Goal: Contribute content: Add original content to the website for others to see

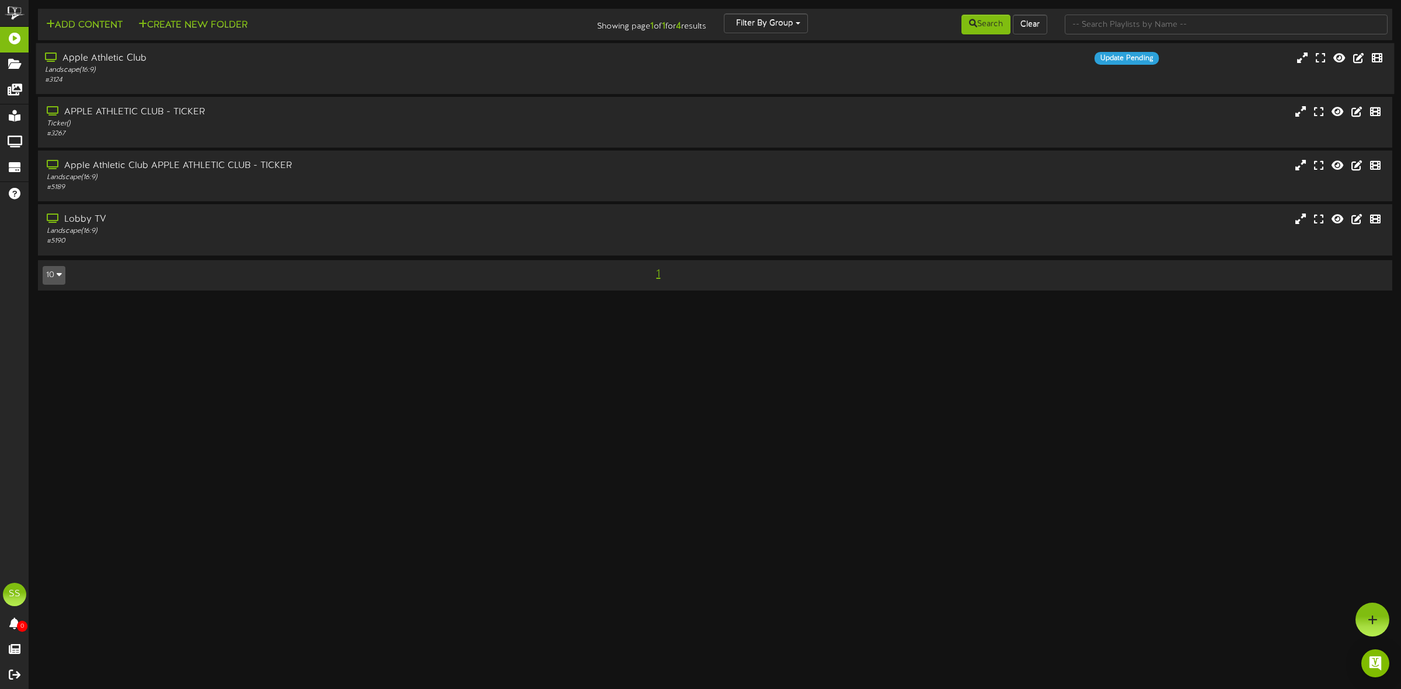
click at [212, 68] on div "Landscape ( 16:9 )" at bounding box center [319, 70] width 548 height 10
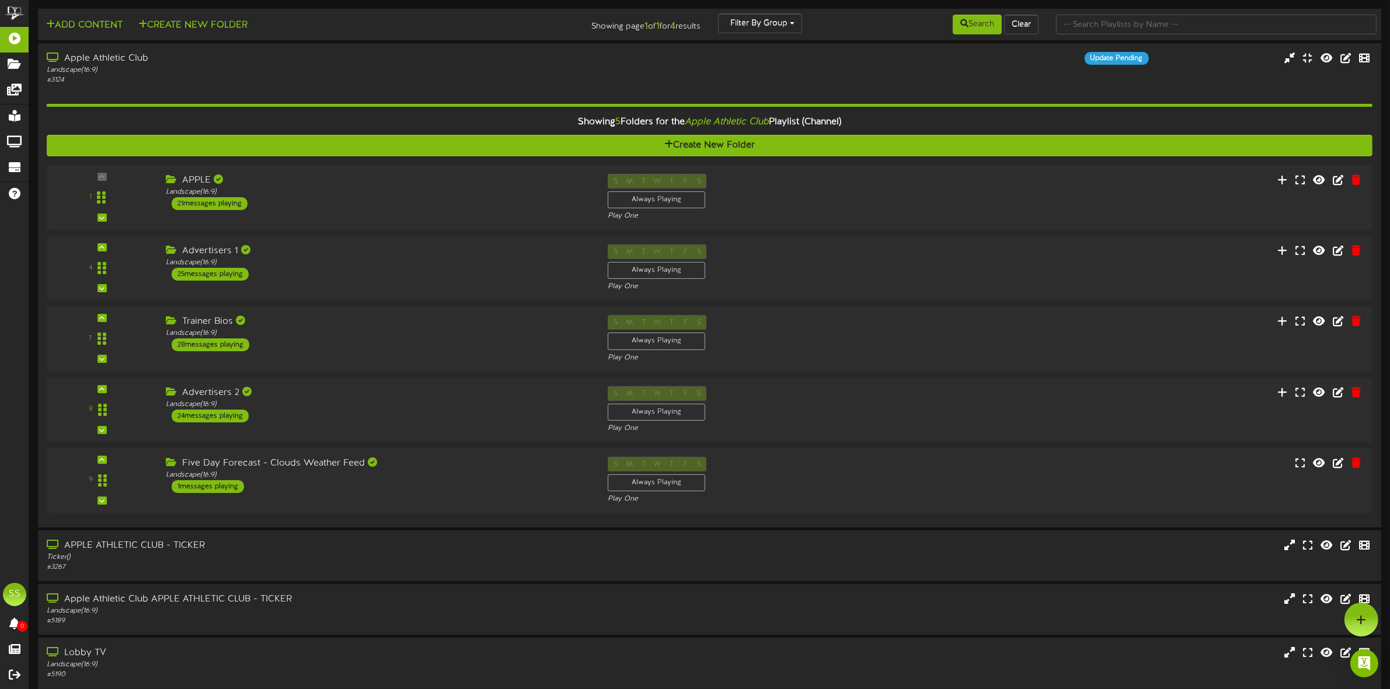
click at [371, 209] on div "APPLE Landscape ( 16:9 ) 21 messages playing" at bounding box center [378, 192] width 442 height 36
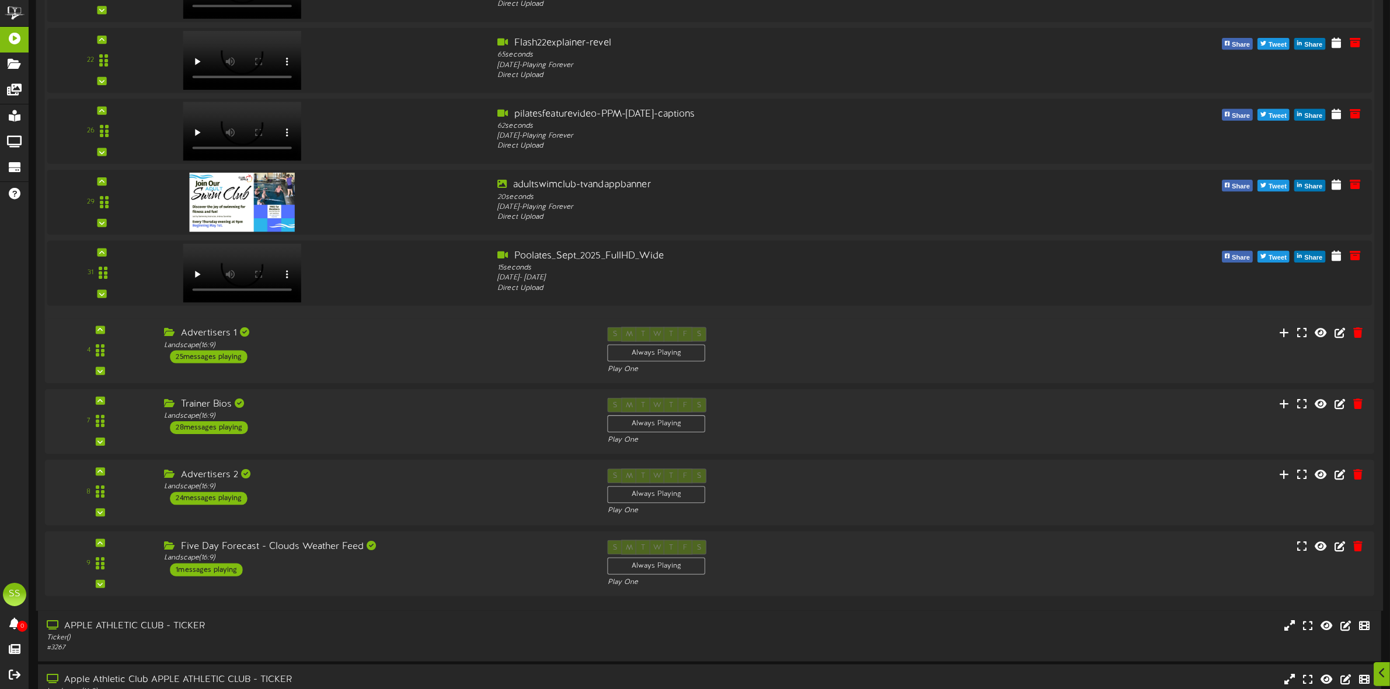
scroll to position [1532, 0]
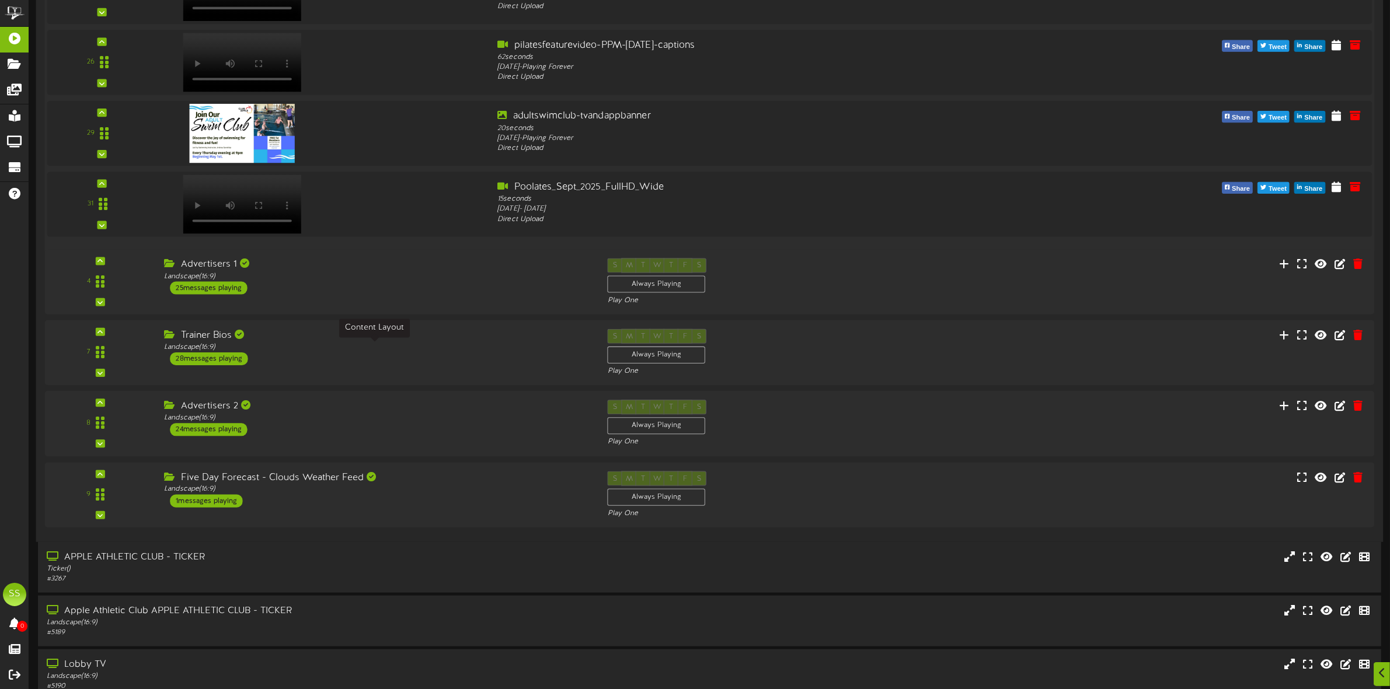
click at [395, 346] on div "Landscape ( 16:9 )" at bounding box center [376, 348] width 425 height 10
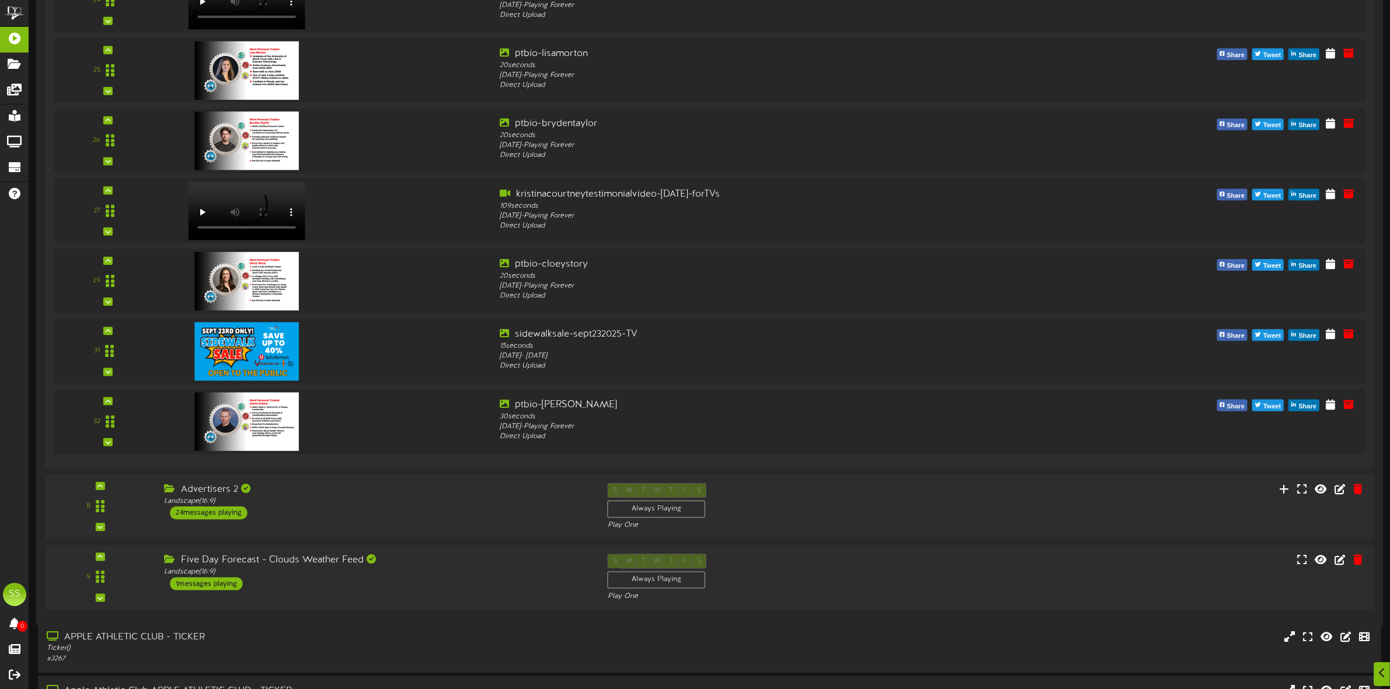
scroll to position [3499, 0]
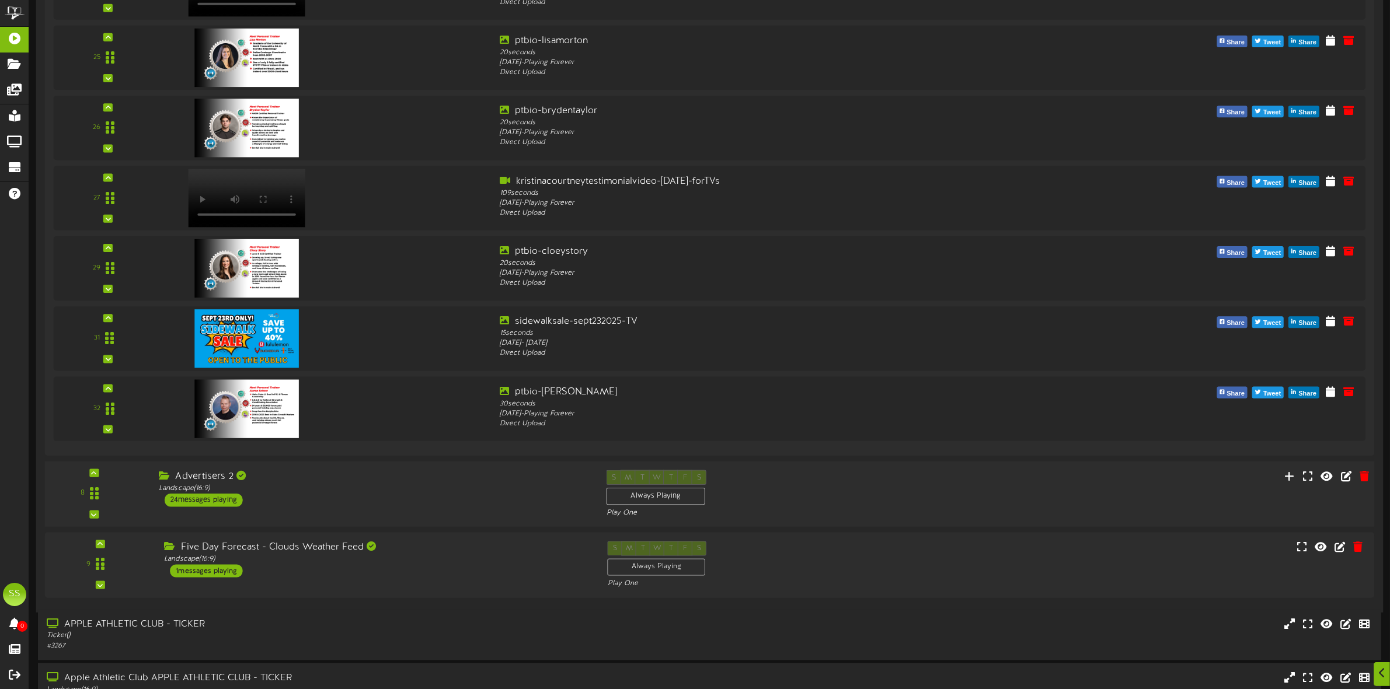
click at [369, 483] on div "Advertisers 2" at bounding box center [374, 476] width 430 height 13
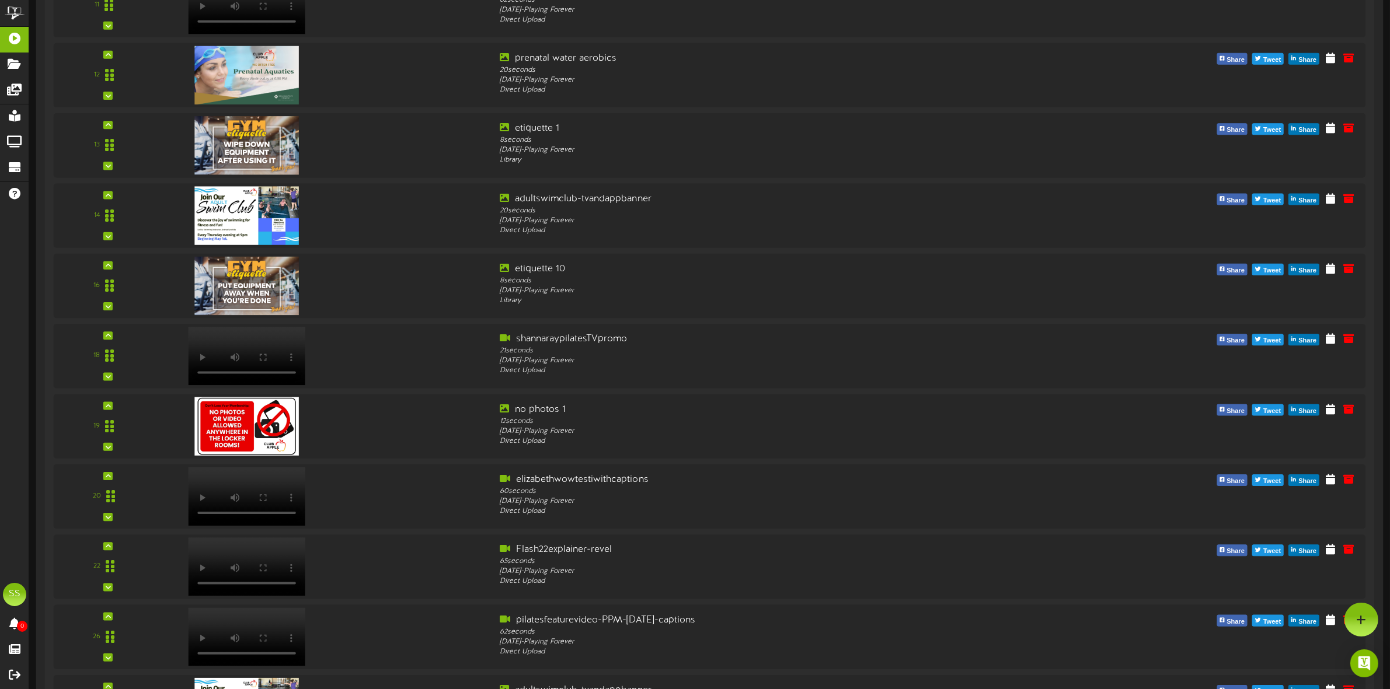
scroll to position [0, 0]
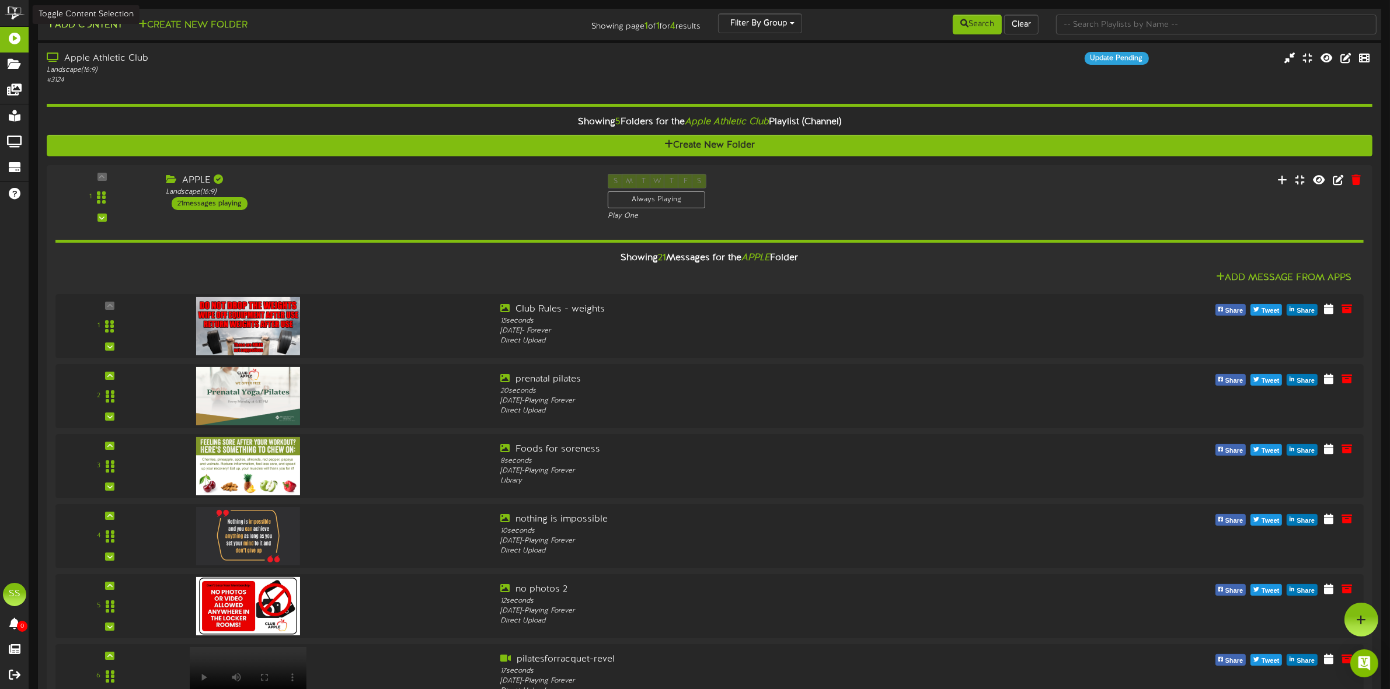
click at [100, 30] on button "Add Content" at bounding box center [84, 25] width 83 height 15
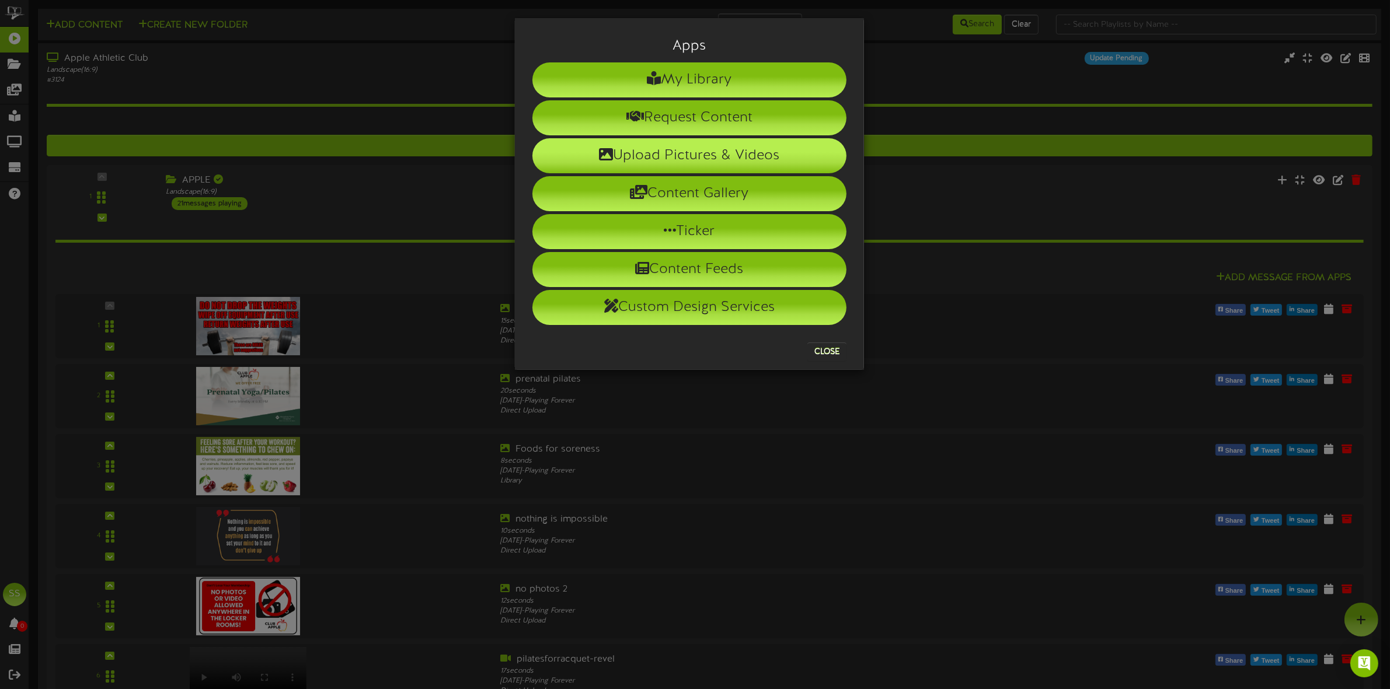
click at [699, 166] on li "Upload Pictures & Videos" at bounding box center [689, 155] width 314 height 35
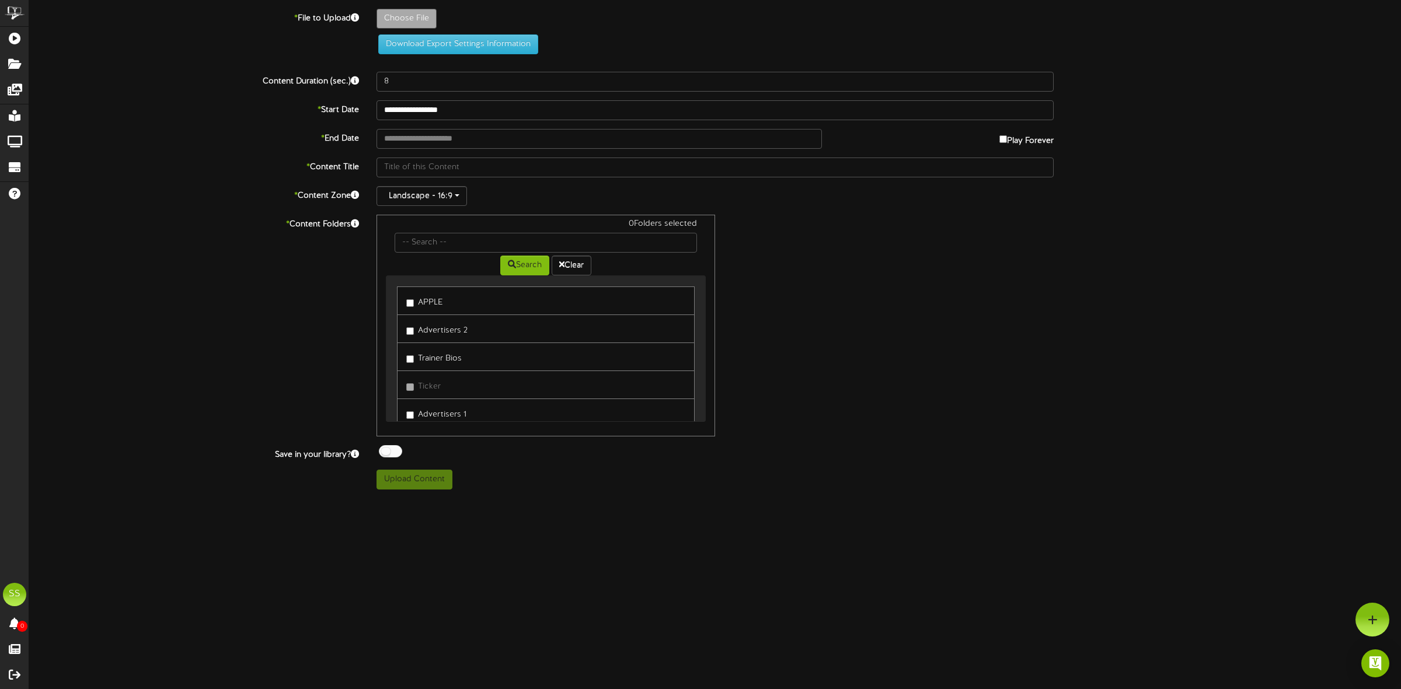
click at [1233, 320] on div "* Content Folders 0 Folders selected Search Clear APPLE Advertisers 2" at bounding box center [714, 326] width 1389 height 222
type input "**********"
type input "taekwondopromo-[DATE]"
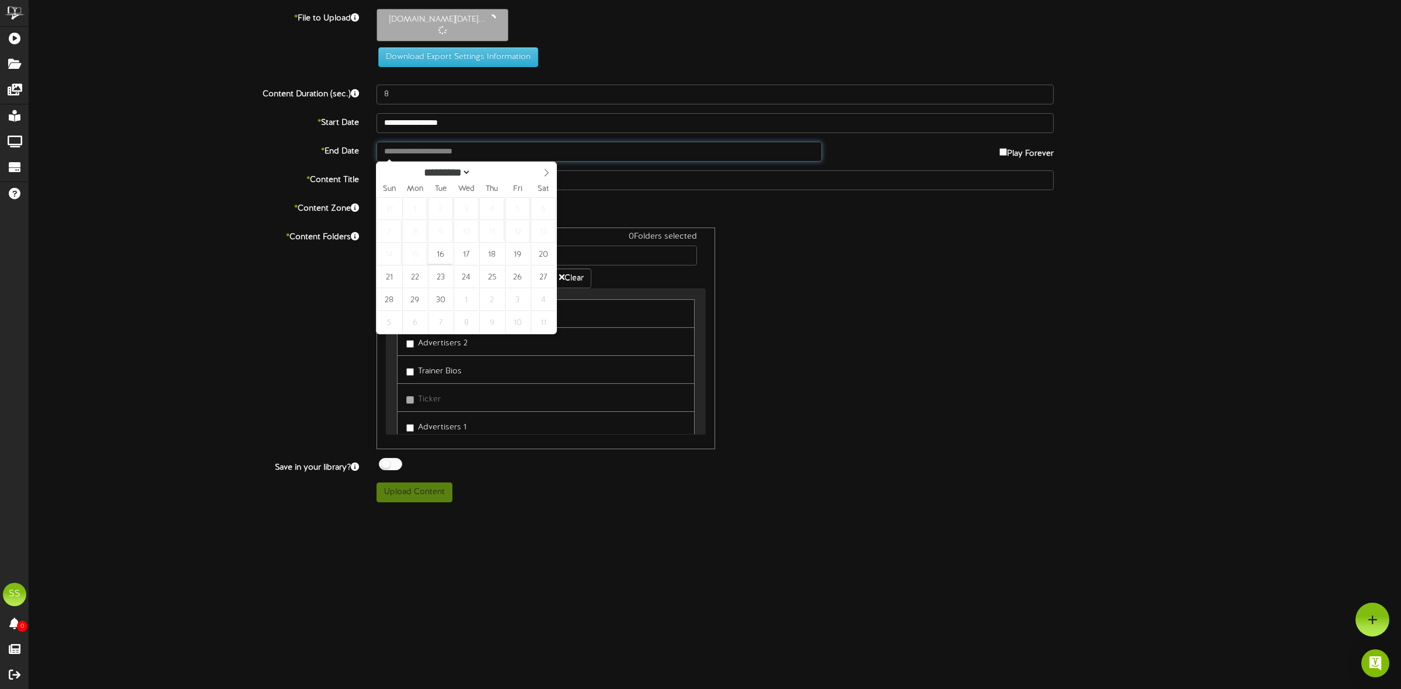
click at [786, 153] on input "text" at bounding box center [598, 152] width 445 height 20
type input "**********"
select select "*"
click at [544, 170] on icon at bounding box center [546, 173] width 8 height 8
type input "**********"
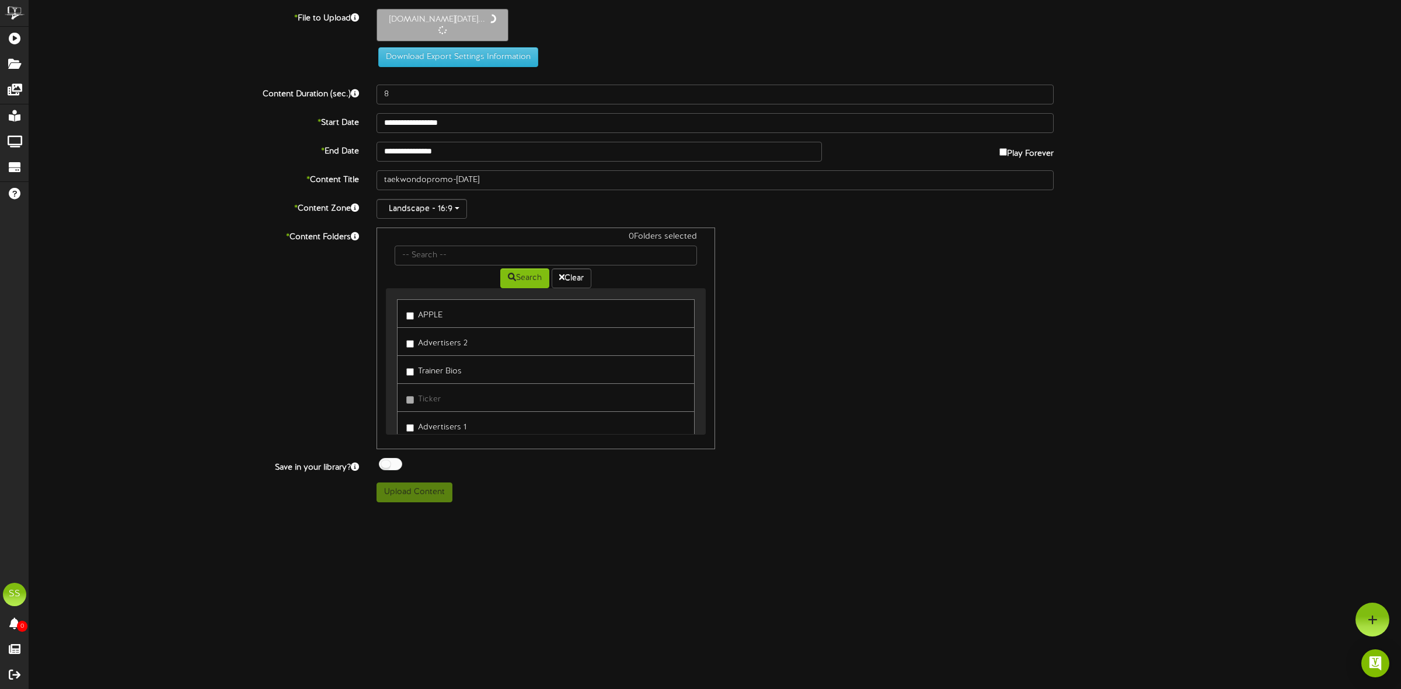
click at [417, 315] on label "APPLE" at bounding box center [424, 314] width 36 height 16
type input "60"
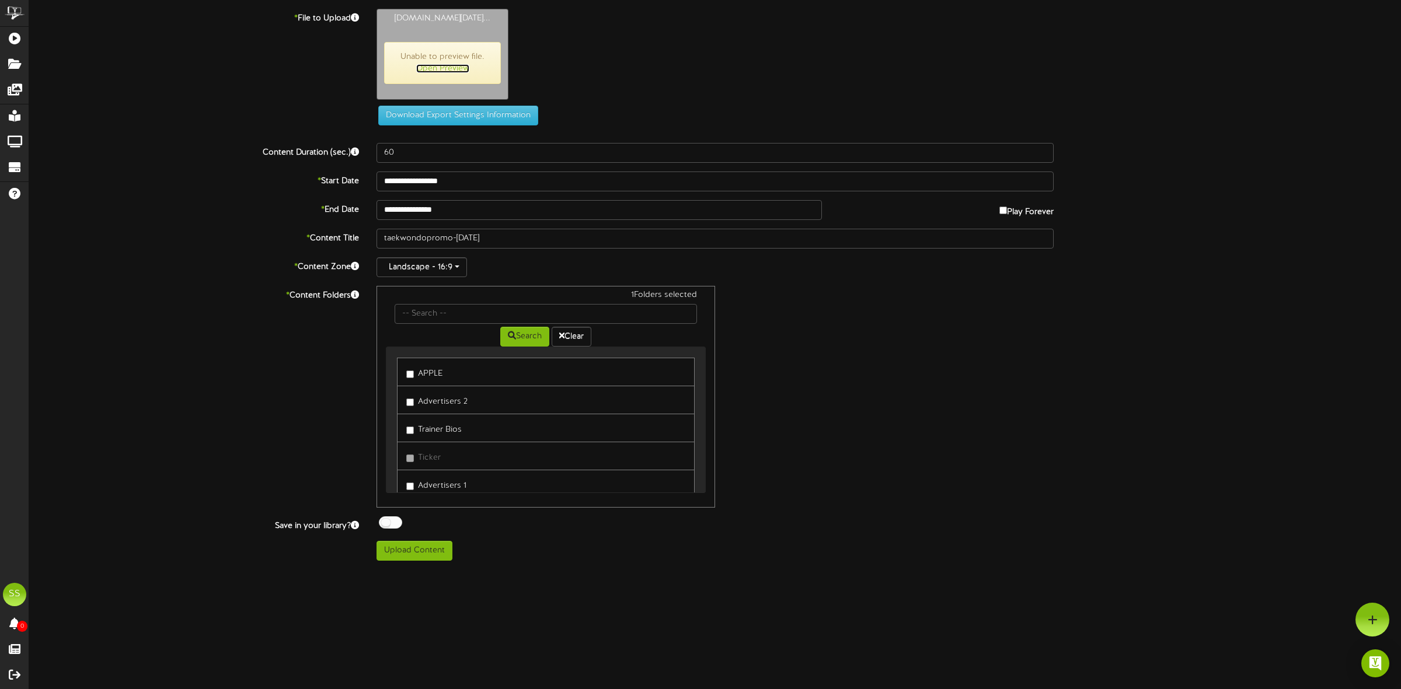
click at [441, 72] on link "Open Preview" at bounding box center [442, 68] width 53 height 9
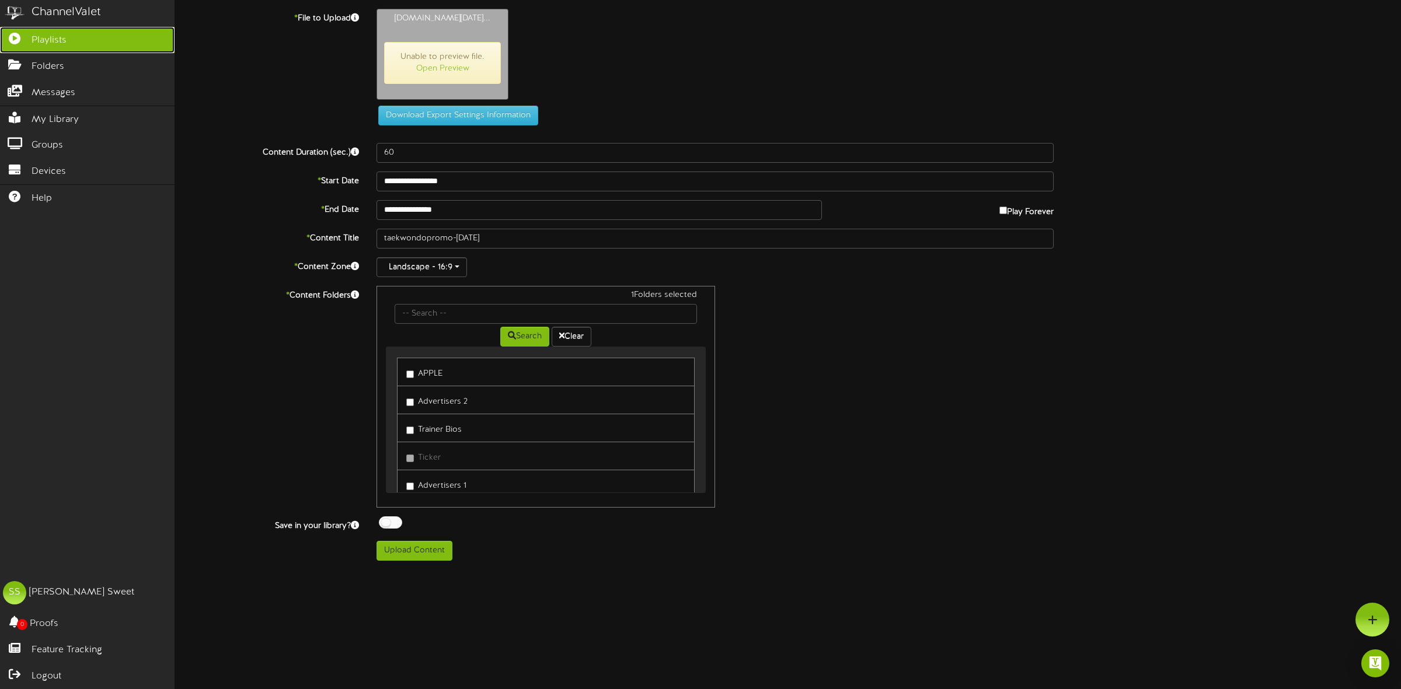
click at [41, 41] on span "Playlists" at bounding box center [49, 40] width 35 height 13
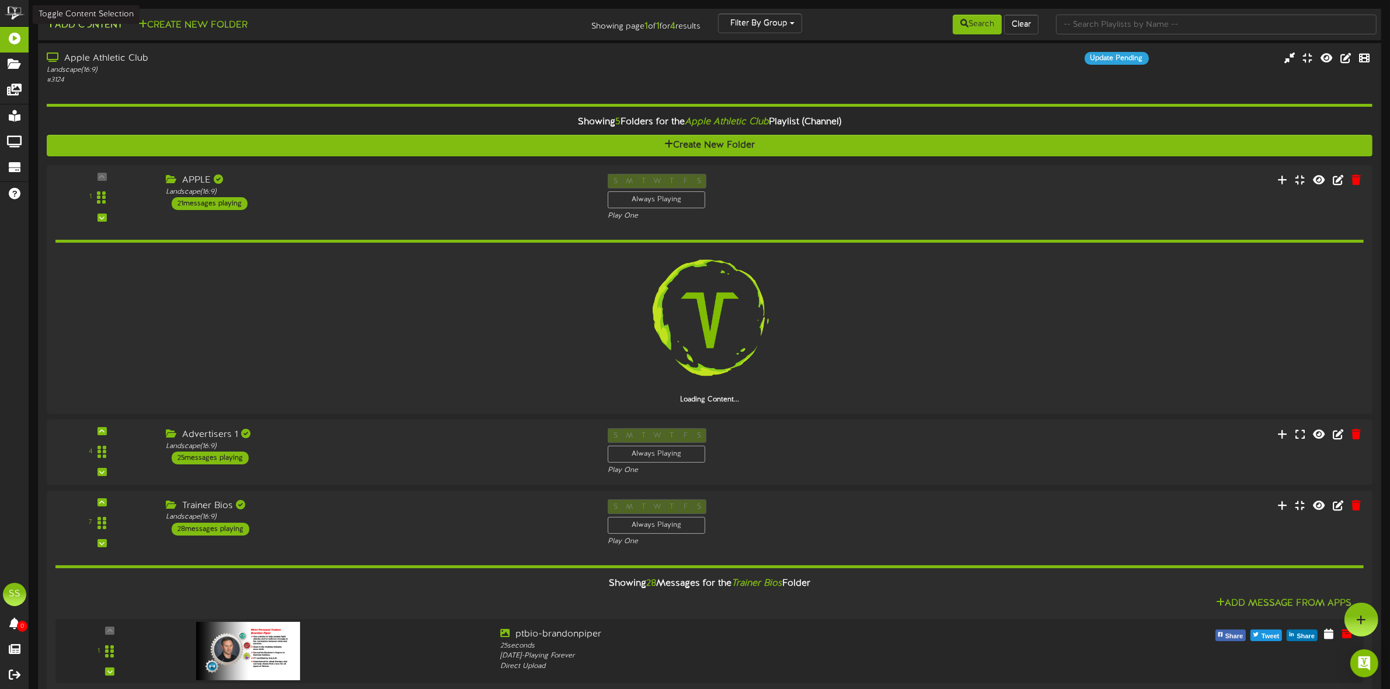
click at [97, 27] on button "Add Content" at bounding box center [84, 25] width 83 height 15
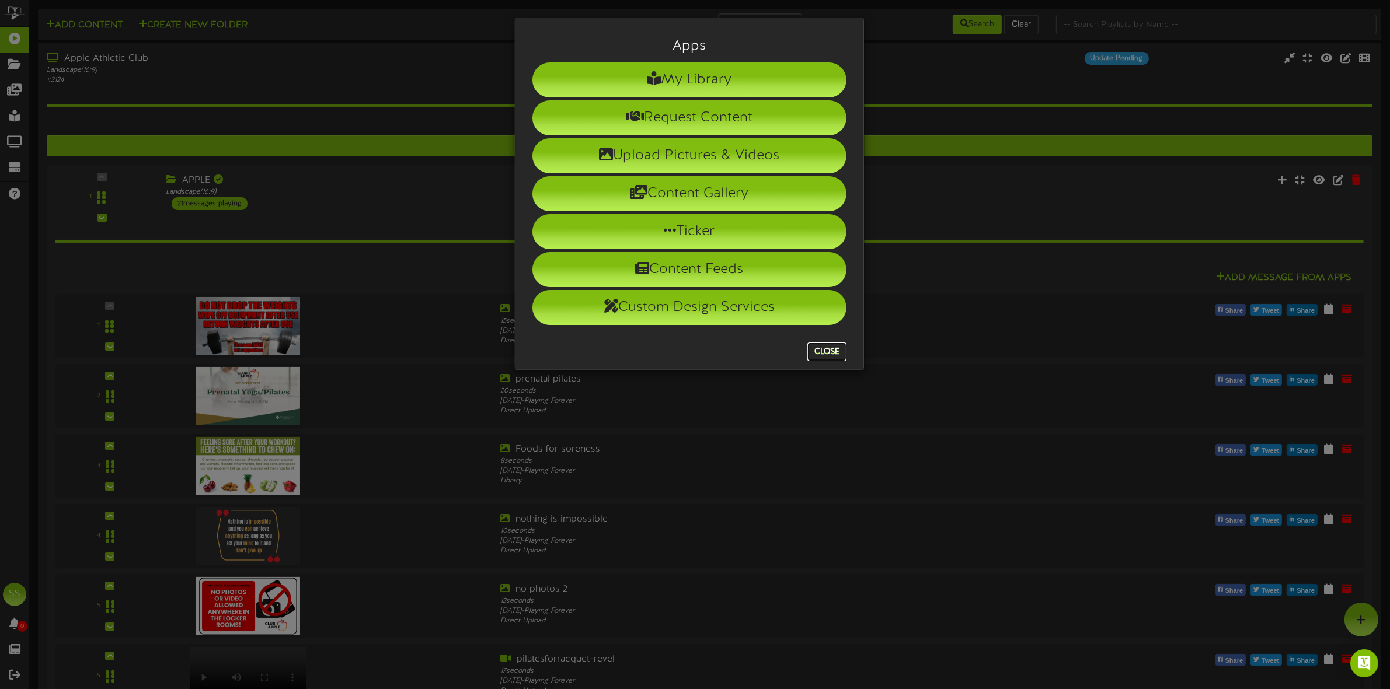
click at [826, 352] on button "Close" at bounding box center [826, 352] width 39 height 19
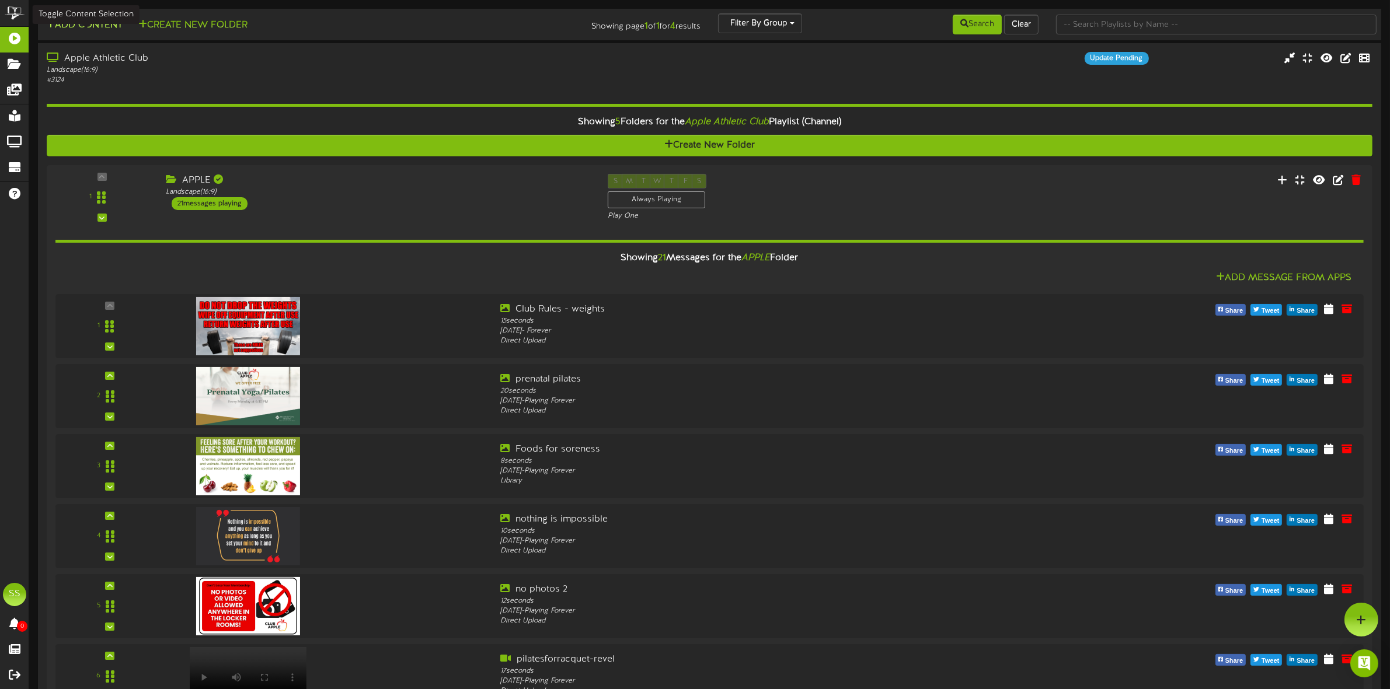
click at [92, 29] on button "Add Content" at bounding box center [84, 25] width 83 height 15
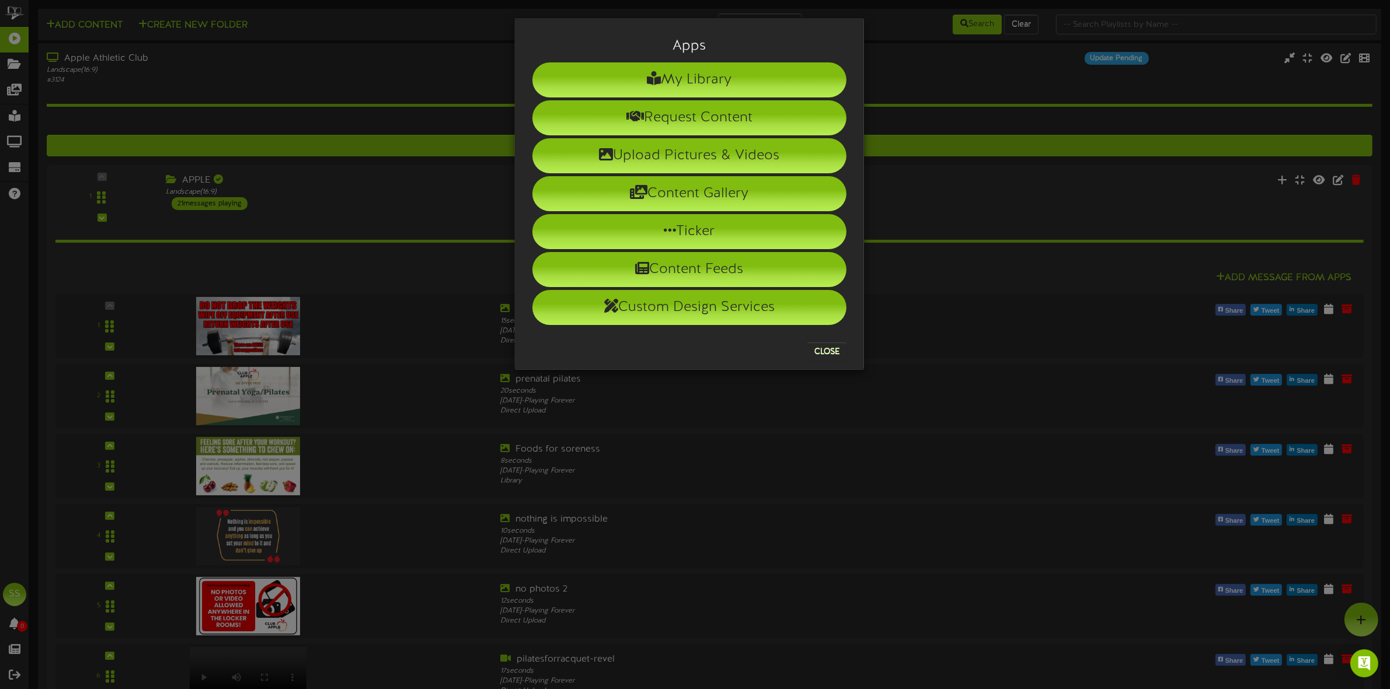
click at [1119, 96] on div "Apps My Library Request Content Upload Pictures & Videos Content Gallery Ticker…" at bounding box center [695, 344] width 1390 height 689
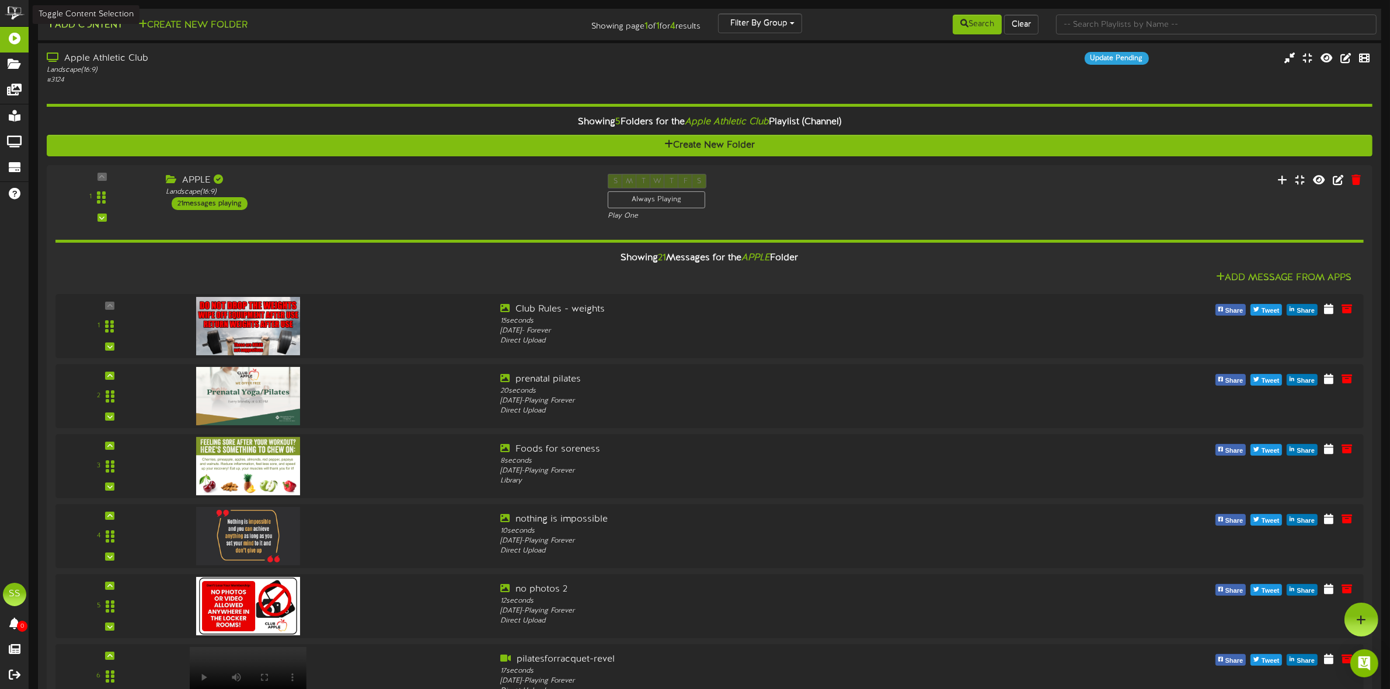
click at [80, 31] on button "Add Content" at bounding box center [84, 25] width 83 height 15
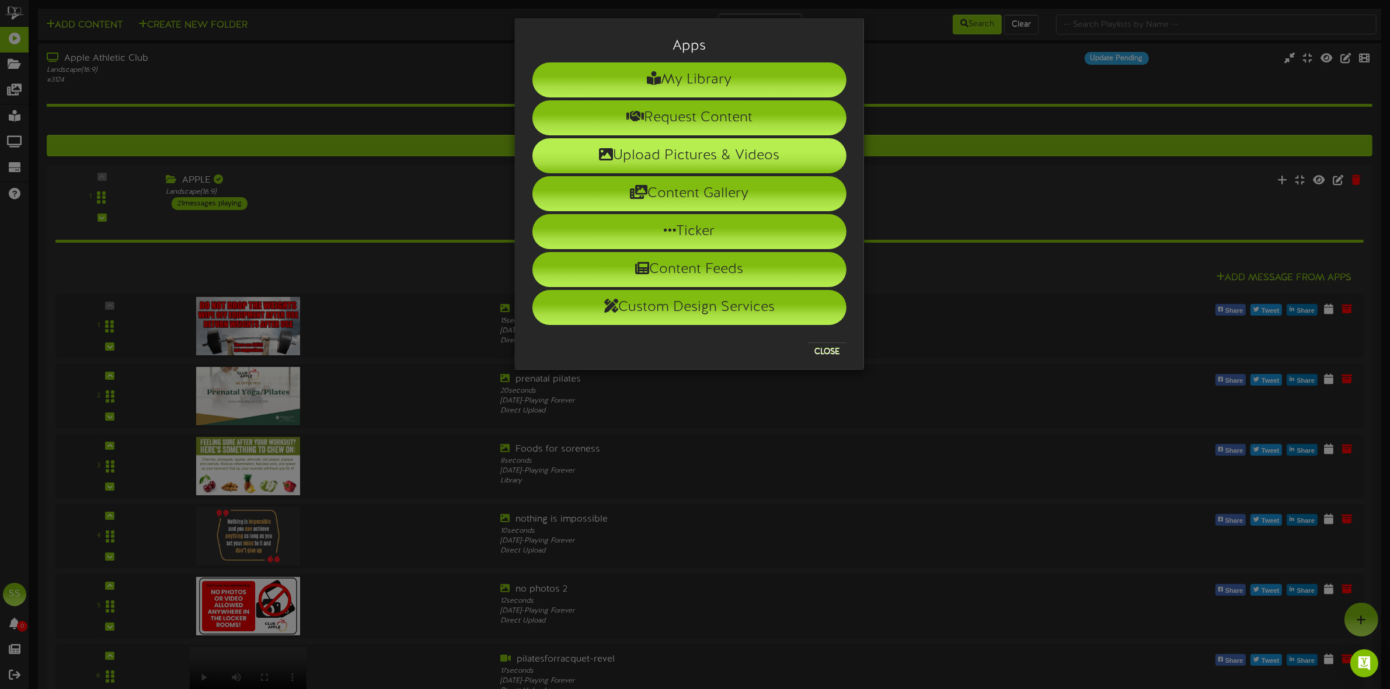
click at [677, 156] on li "Upload Pictures & Videos" at bounding box center [689, 155] width 314 height 35
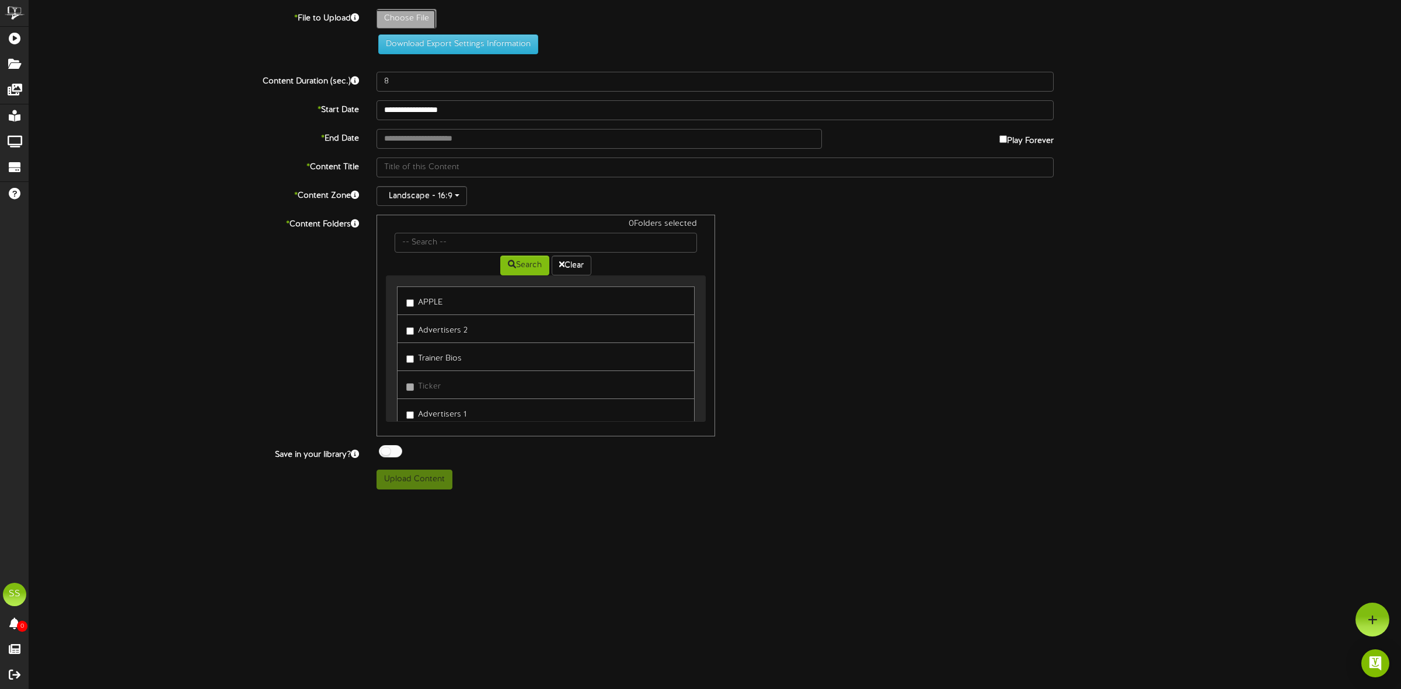
type input "**********"
type input "taekwondopromo-sept20251"
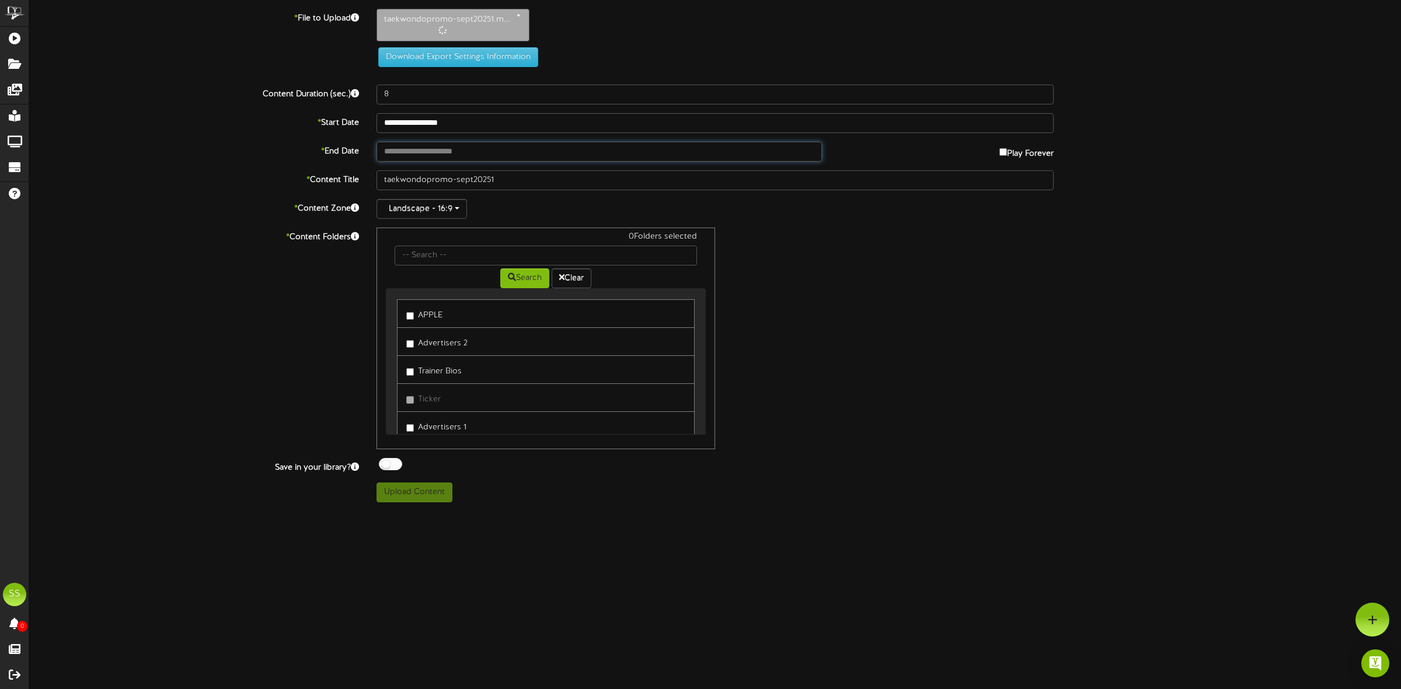
click at [409, 149] on input "text" at bounding box center [598, 152] width 445 height 20
type input "**********"
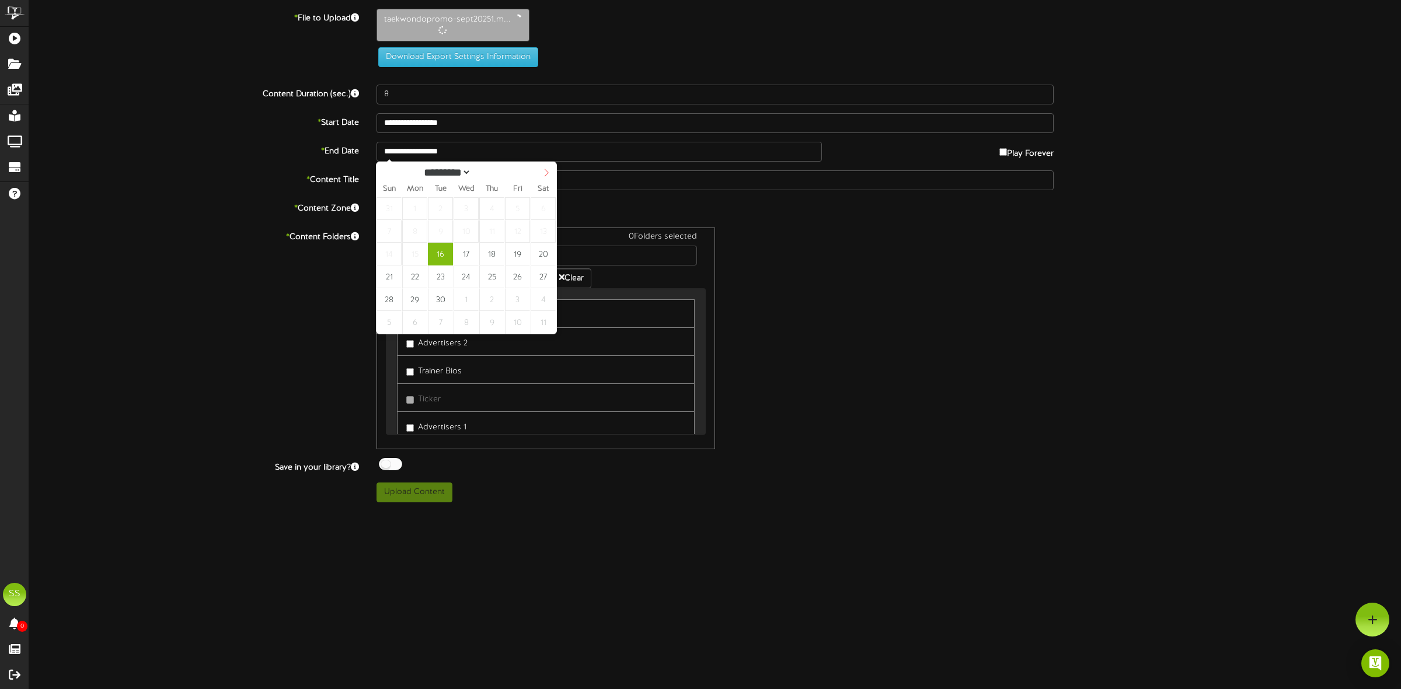
select select "*"
click at [546, 175] on icon at bounding box center [546, 173] width 8 height 8
type input "**********"
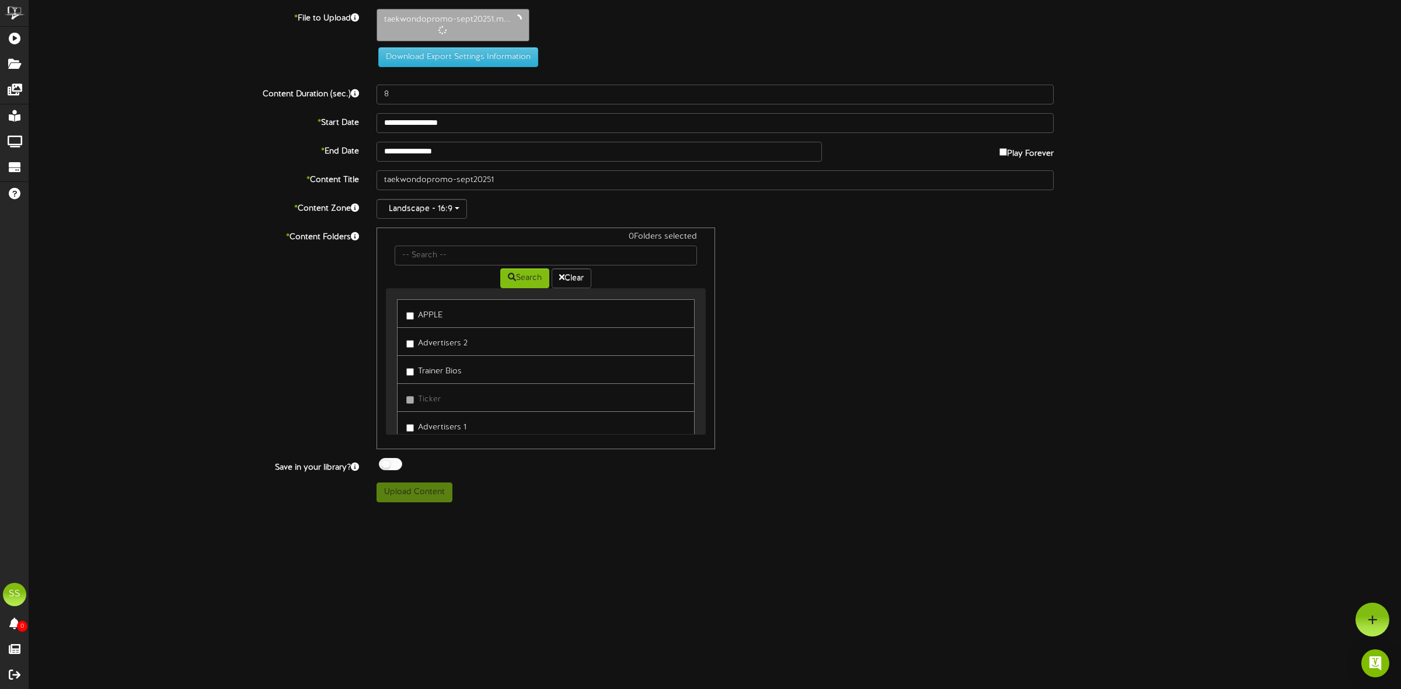
click at [424, 315] on label "APPLE" at bounding box center [424, 314] width 36 height 16
drag, startPoint x: 393, startPoint y: 465, endPoint x: 326, endPoint y: 407, distance: 88.6
click at [393, 465] on div at bounding box center [390, 464] width 23 height 12
click at [457, 148] on input "**********" at bounding box center [598, 151] width 445 height 20
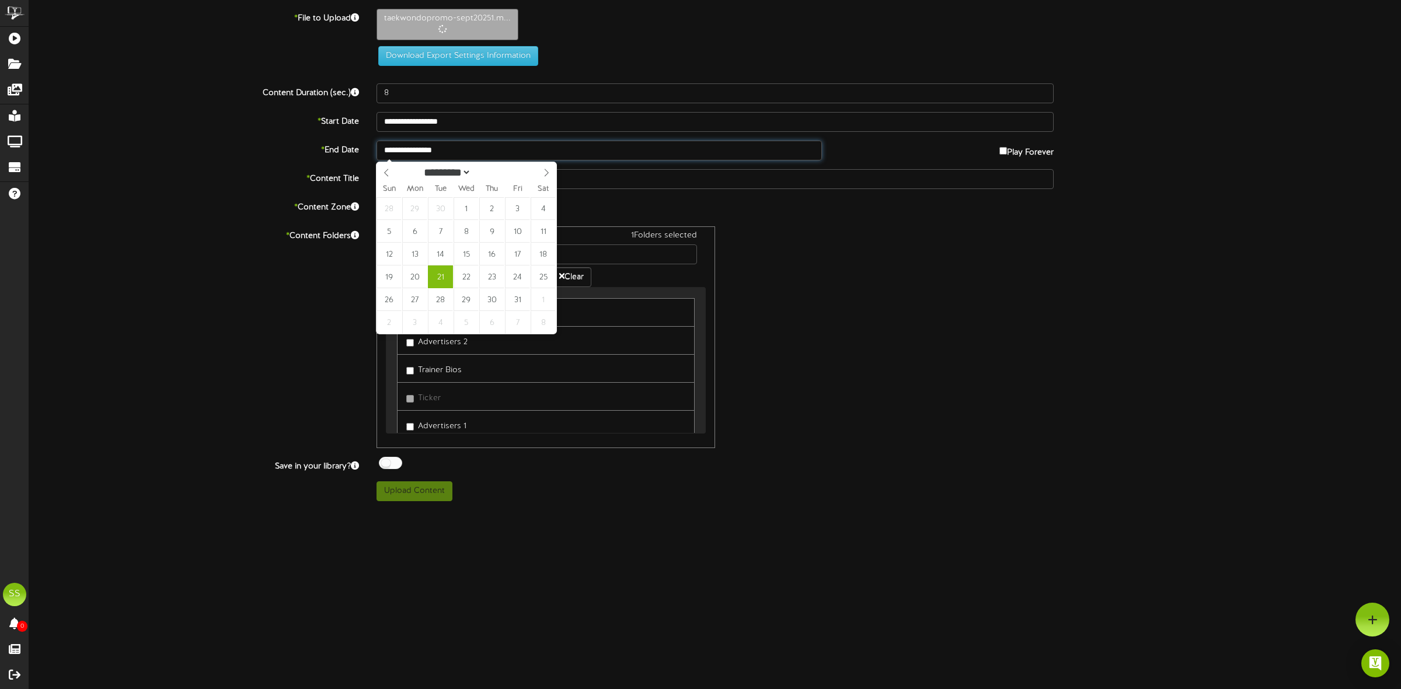
type input "60"
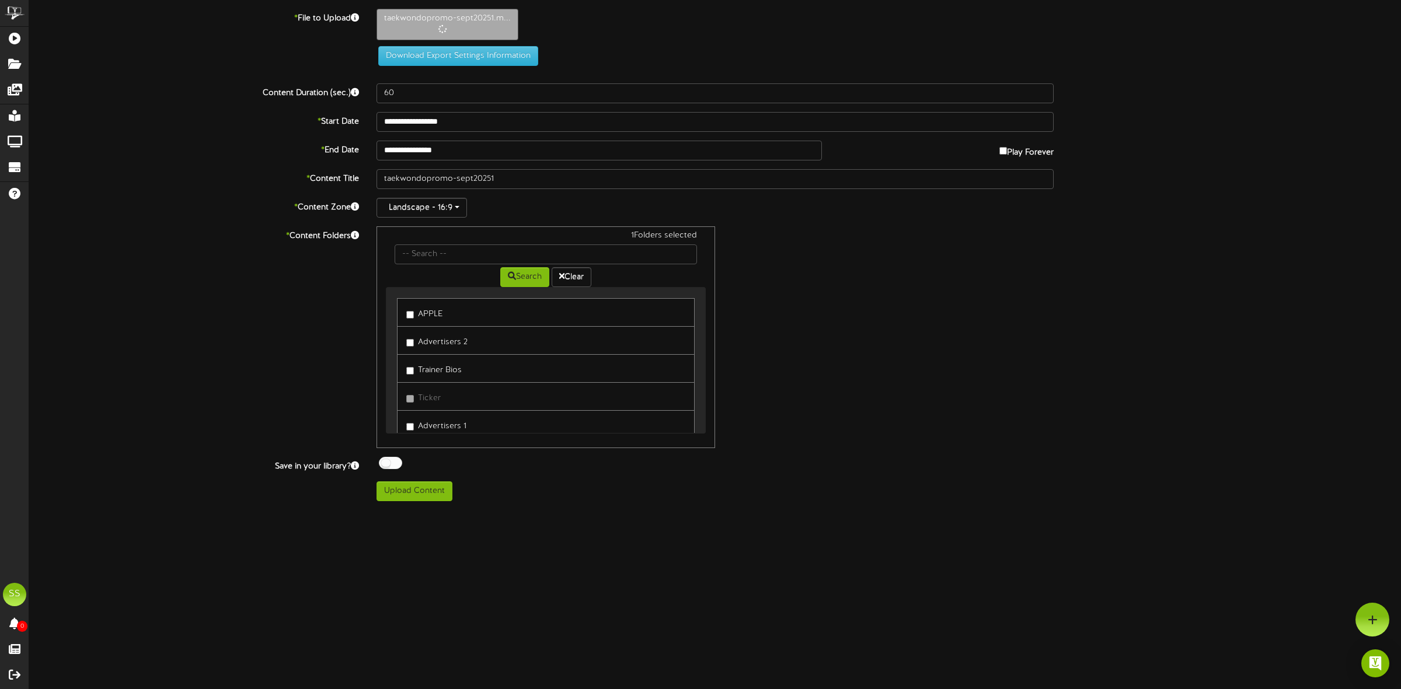
click at [185, 193] on div "**********" at bounding box center [714, 255] width 1371 height 493
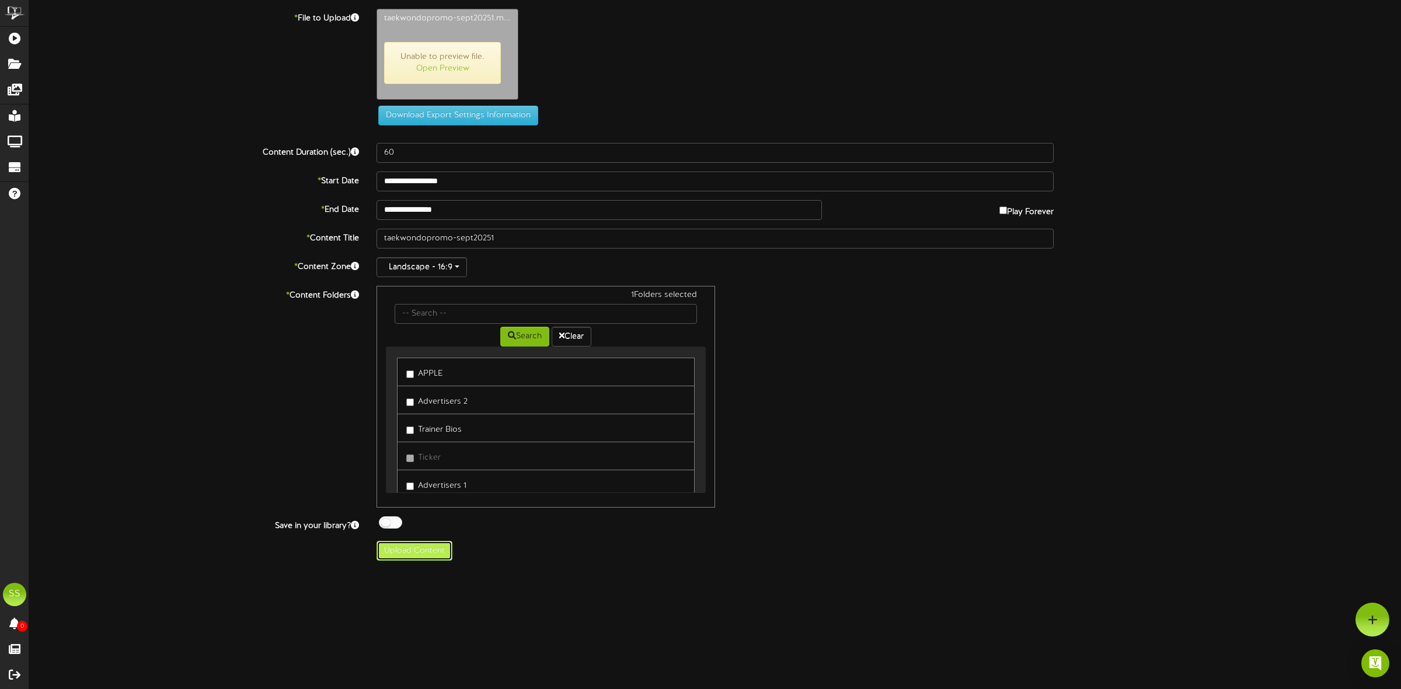
click at [417, 556] on button "Upload Content" at bounding box center [414, 551] width 76 height 20
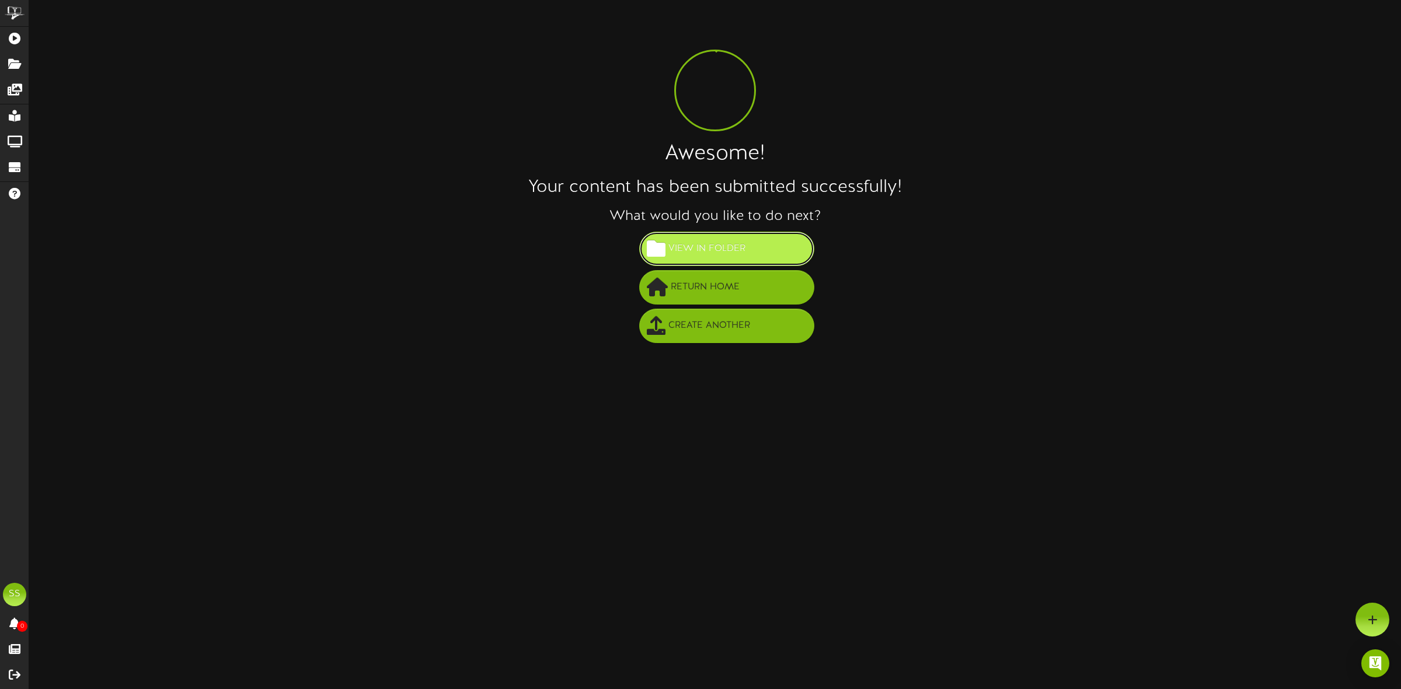
click at [687, 251] on span "View in Folder" at bounding box center [706, 248] width 83 height 19
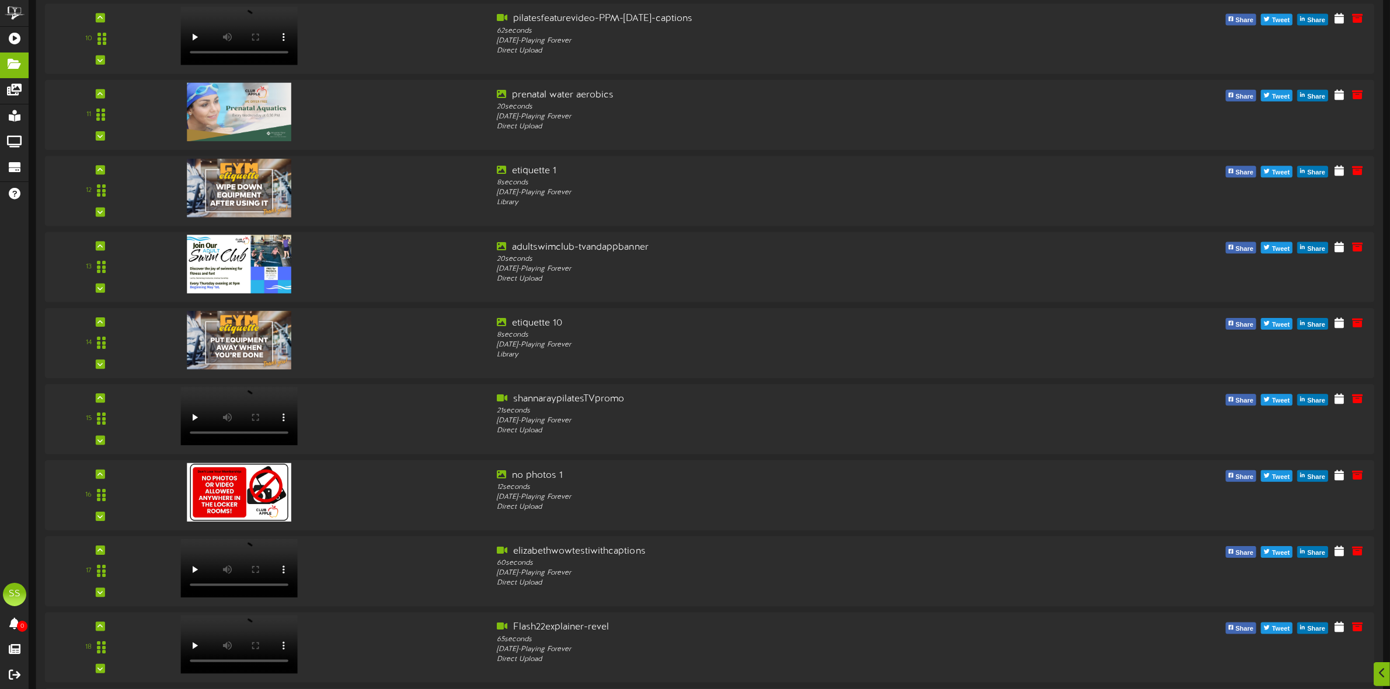
scroll to position [1172, 0]
